Goal: Task Accomplishment & Management: Use online tool/utility

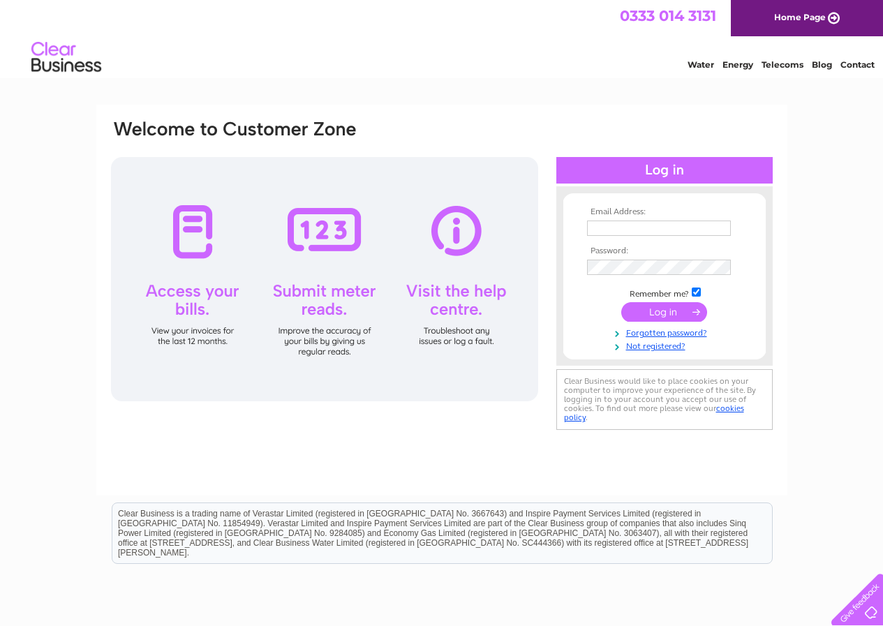
type input "[EMAIL_ADDRESS][DOMAIN_NAME]"
click at [671, 310] on input "submit" at bounding box center [664, 312] width 86 height 20
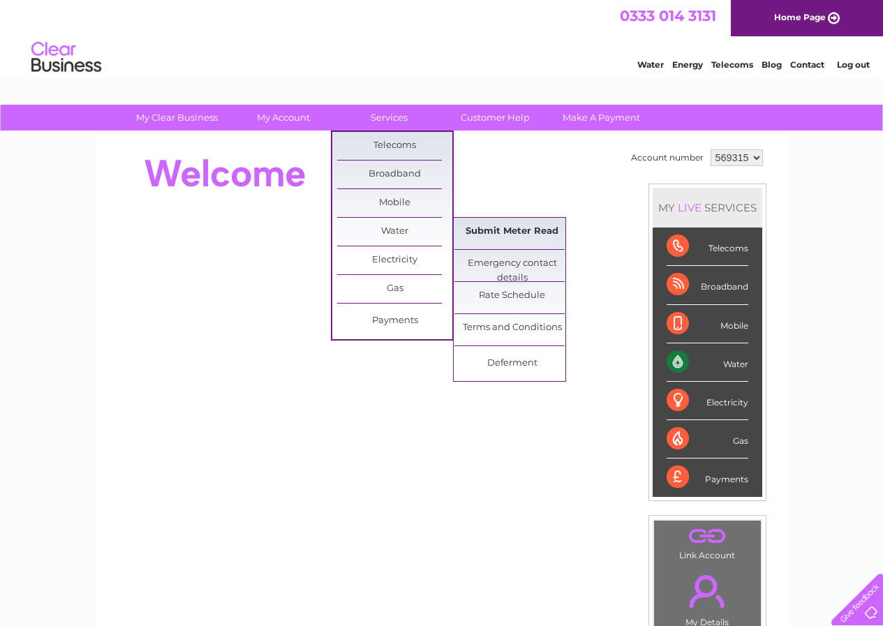
click at [480, 228] on link "Submit Meter Read" at bounding box center [511, 232] width 115 height 28
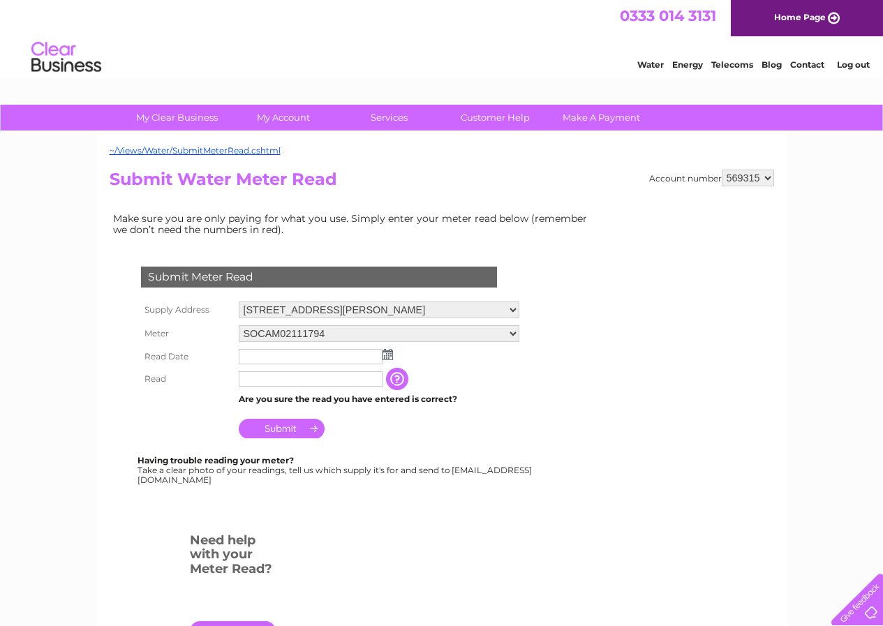
click at [389, 355] on img at bounding box center [388, 354] width 10 height 11
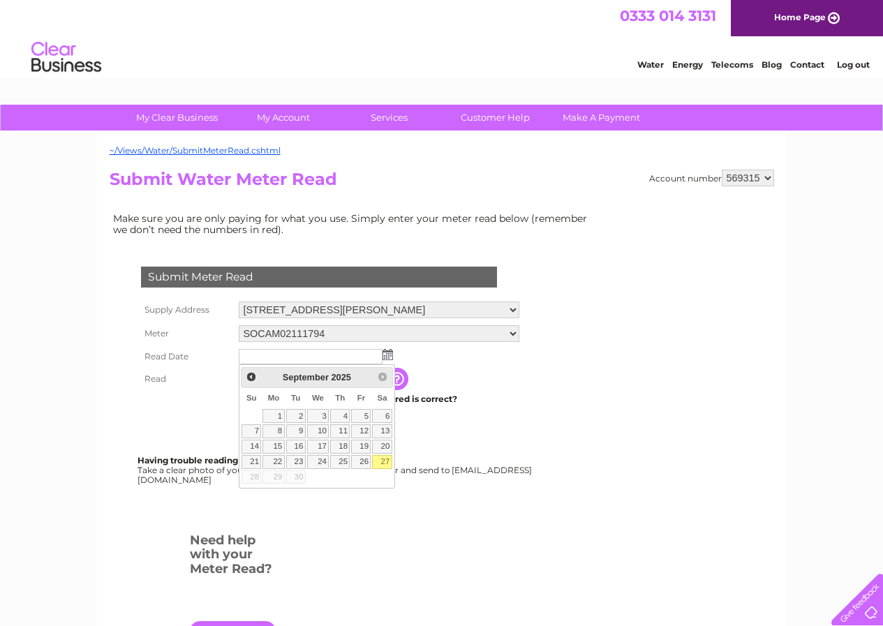
click at [381, 459] on link "27" at bounding box center [382, 462] width 20 height 14
type input "2025/09/27"
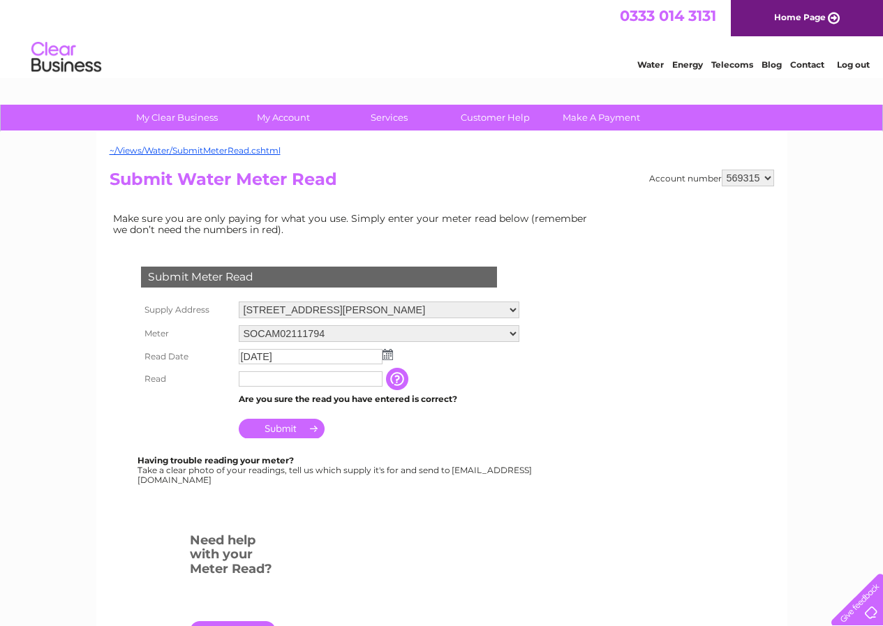
click at [303, 374] on input "text" at bounding box center [311, 378] width 144 height 15
type input "0715"
click at [309, 429] on input "Submit" at bounding box center [282, 430] width 86 height 20
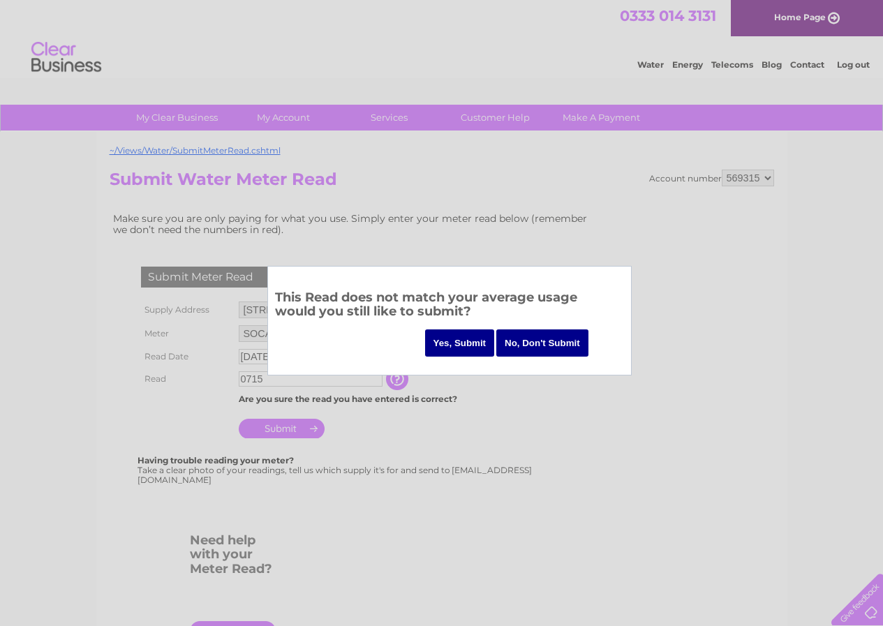
click at [467, 347] on input "Yes, Submit" at bounding box center [460, 342] width 70 height 27
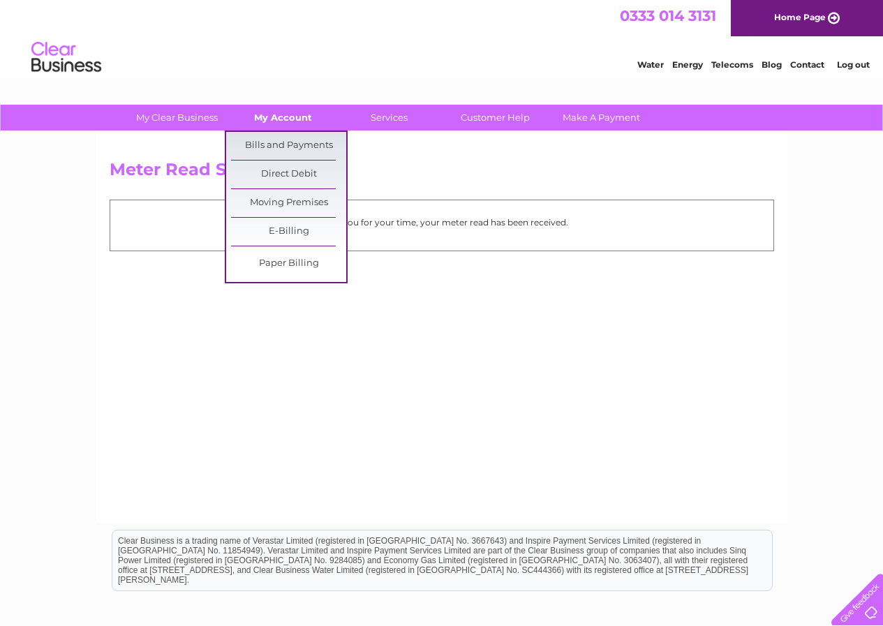
click at [304, 110] on link "My Account" at bounding box center [282, 118] width 115 height 26
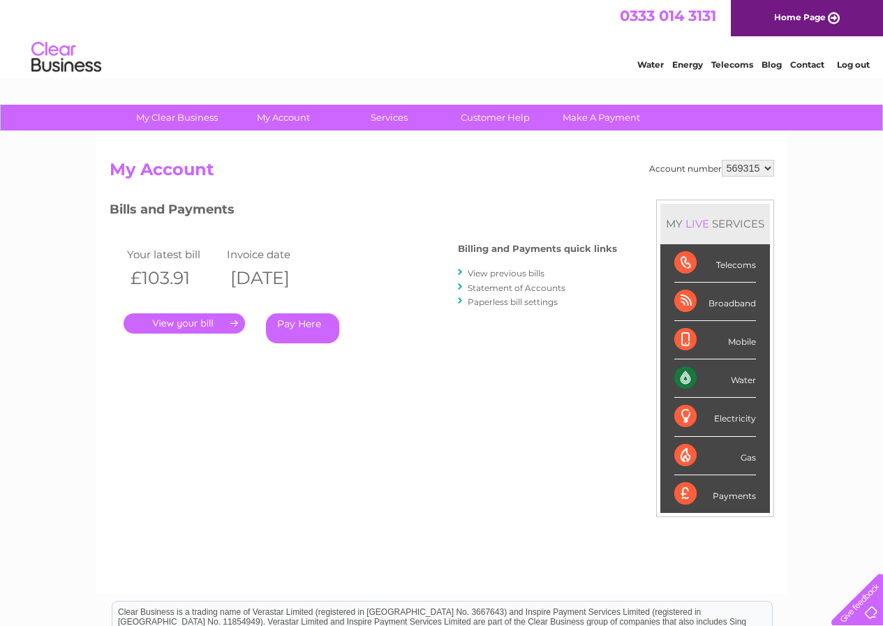
click at [164, 316] on link "." at bounding box center [184, 323] width 121 height 20
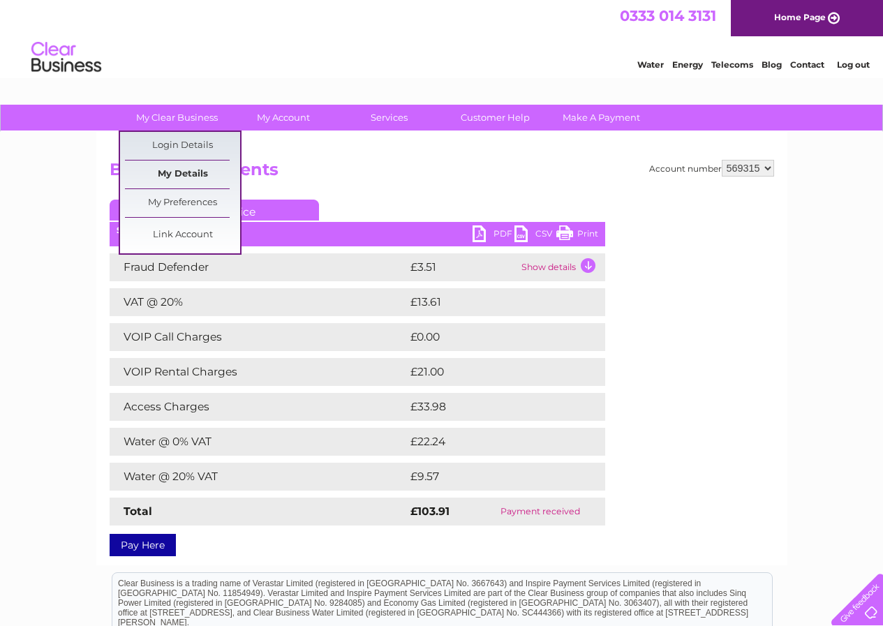
click at [171, 179] on link "My Details" at bounding box center [182, 175] width 115 height 28
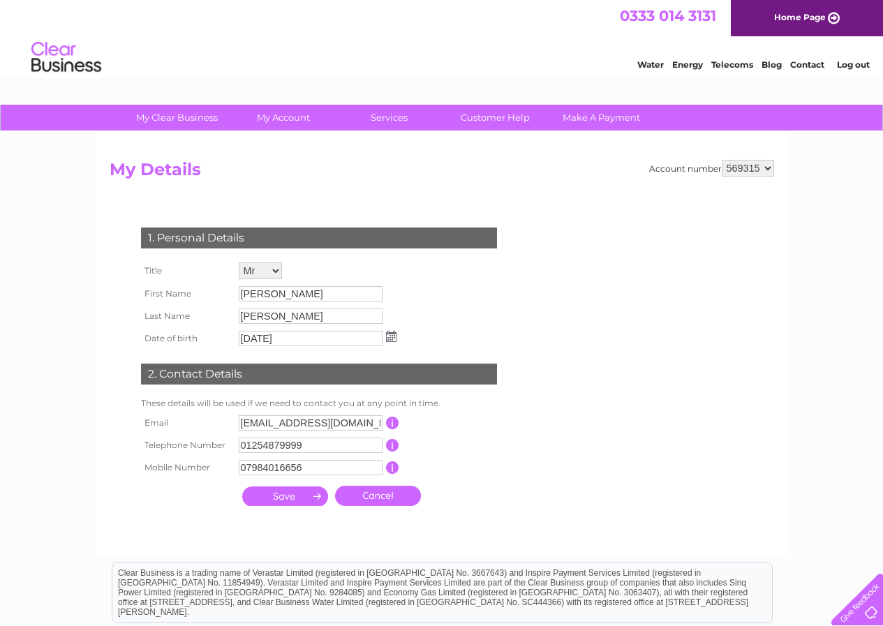
click at [842, 63] on link "Log out" at bounding box center [853, 64] width 33 height 10
